Goal: Transaction & Acquisition: Subscribe to service/newsletter

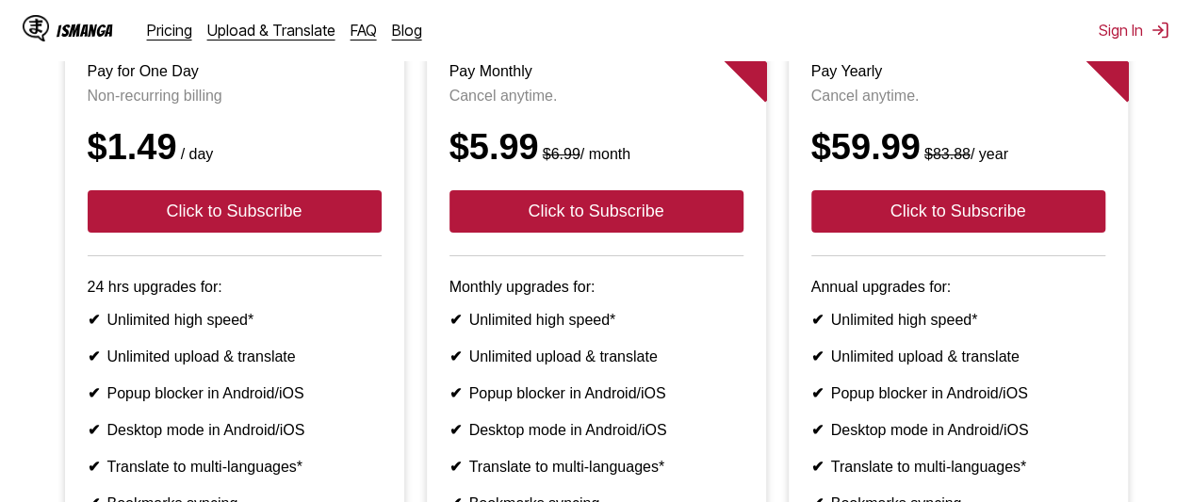
scroll to position [245, 0]
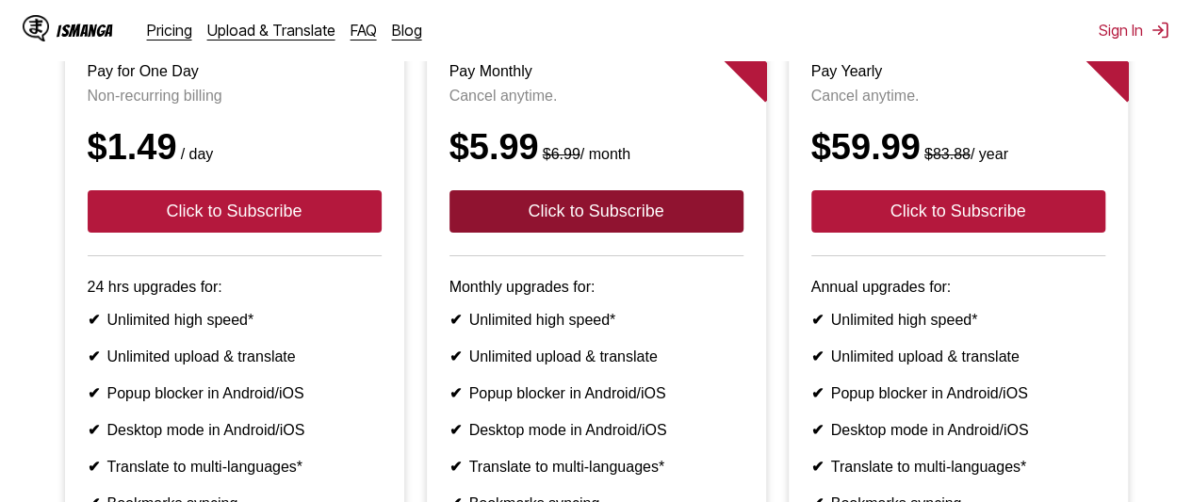
click at [712, 233] on button "Click to Subscribe" at bounding box center [596, 211] width 294 height 42
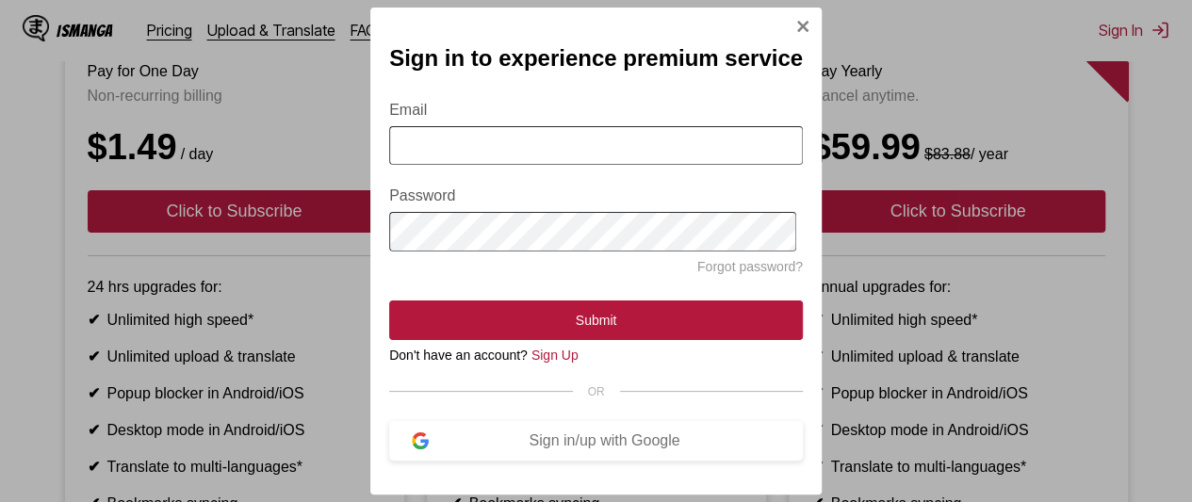
click at [762, 139] on input "Email" at bounding box center [596, 145] width 414 height 39
type input "**********"
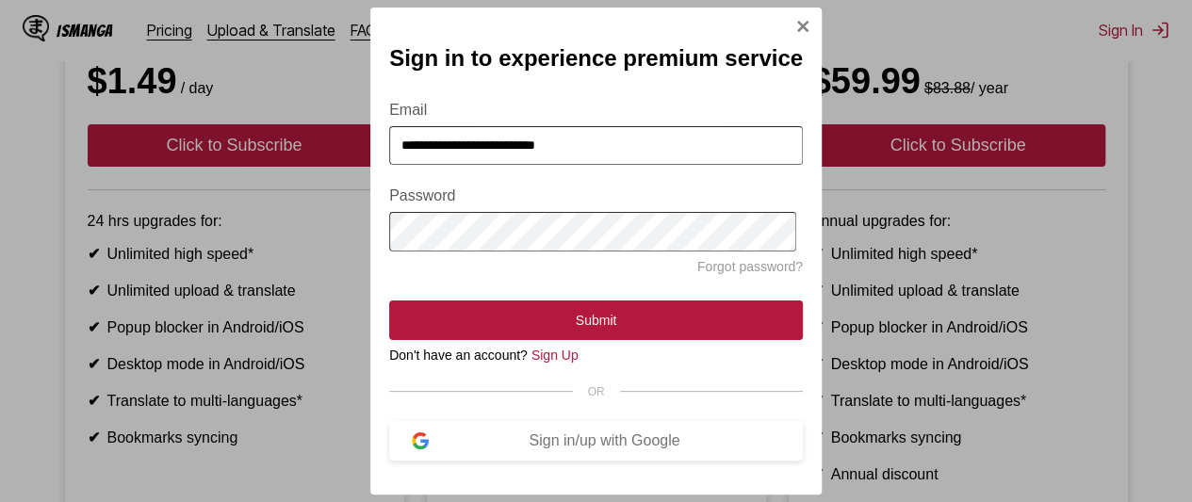
scroll to position [313, 0]
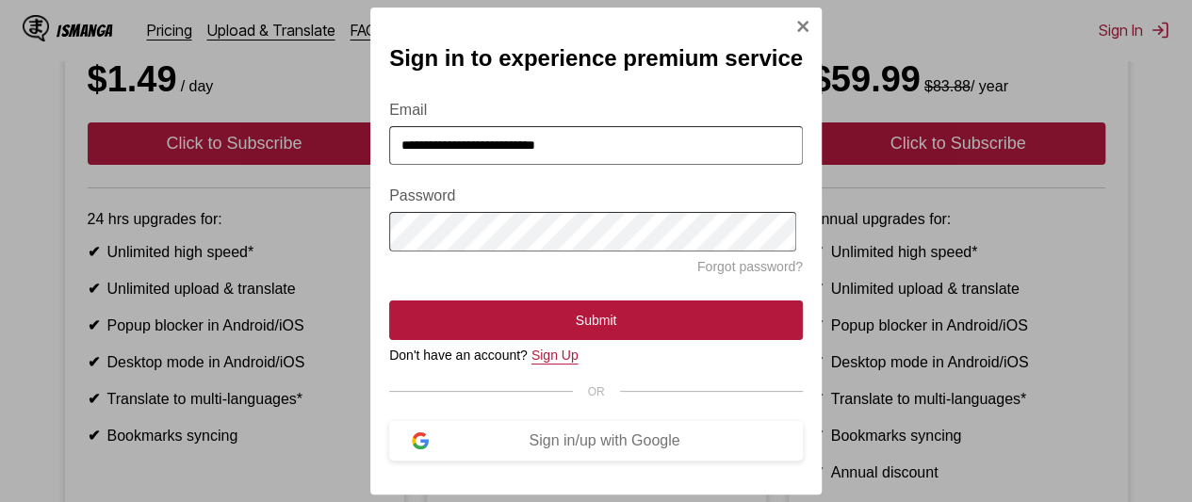
click at [559, 363] on link "Sign Up" at bounding box center [554, 355] width 47 height 15
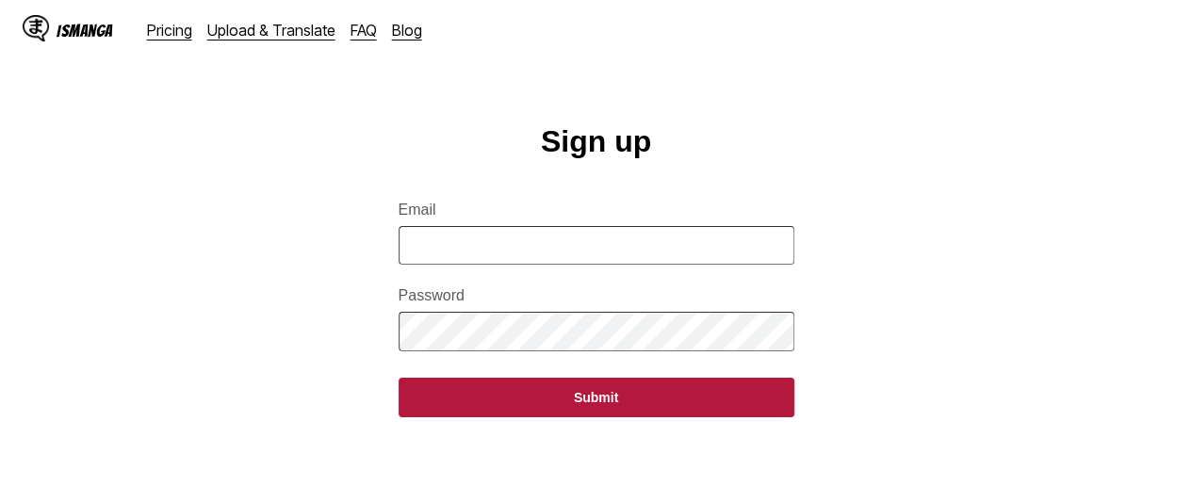
click at [612, 256] on input "Email" at bounding box center [596, 245] width 396 height 39
type input "**********"
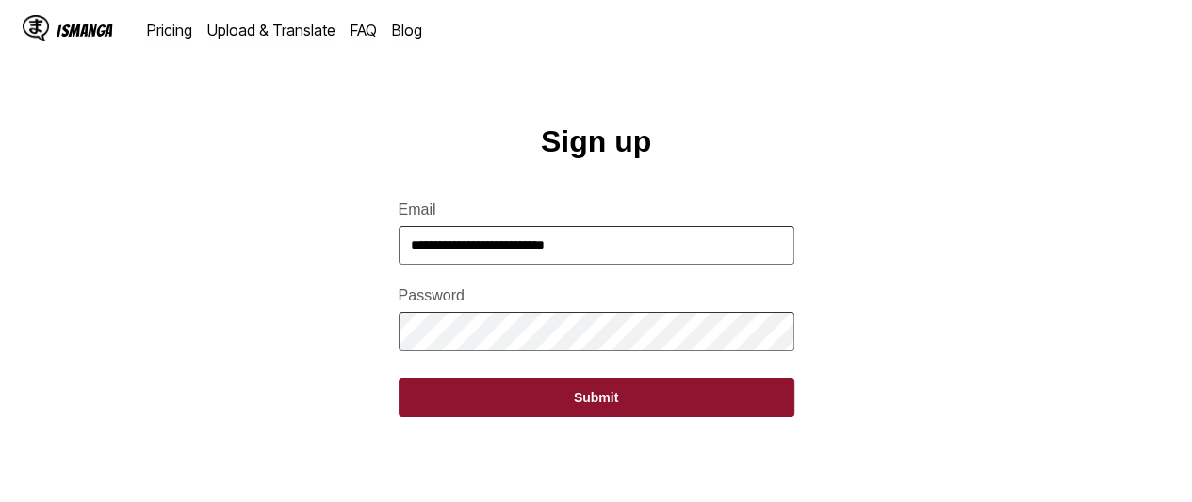
click at [598, 417] on button "Submit" at bounding box center [596, 398] width 396 height 40
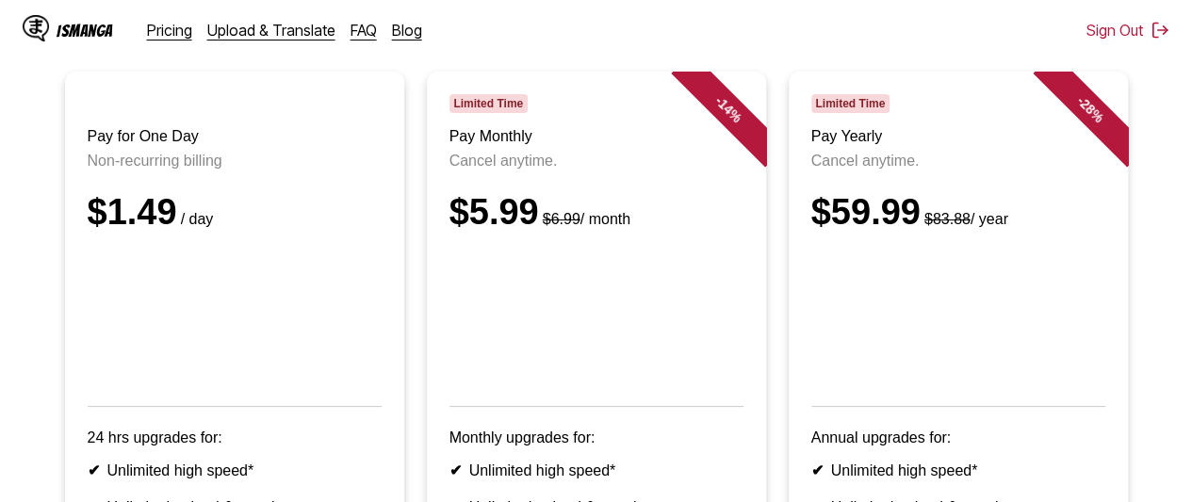
scroll to position [181, 0]
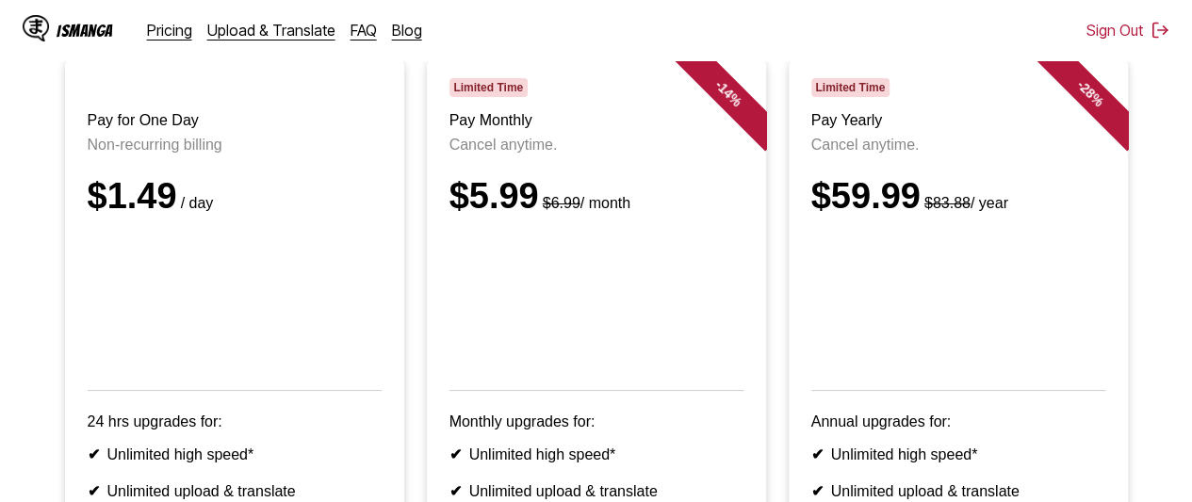
scroll to position [196, 0]
